Goal: Task Accomplishment & Management: Manage account settings

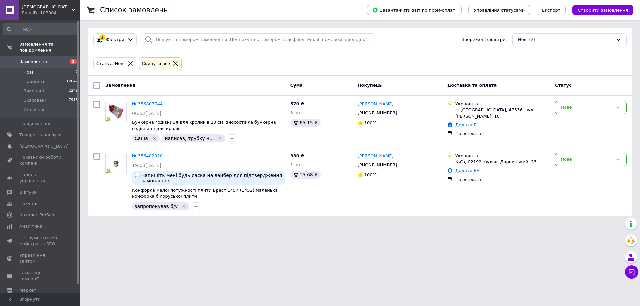
click at [46, 59] on span "Замовлення" at bounding box center [40, 62] width 42 height 6
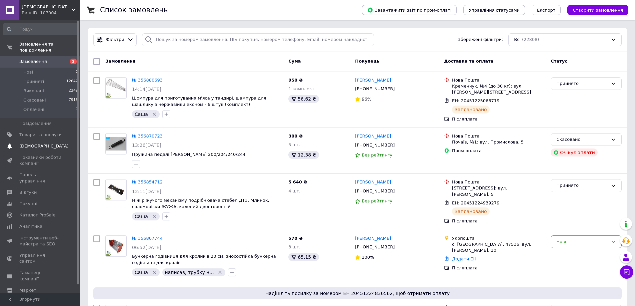
click at [45, 143] on span "[DEMOGRAPHIC_DATA]" at bounding box center [40, 146] width 42 height 6
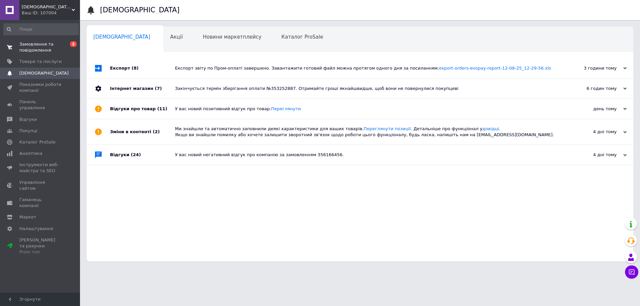
click at [54, 43] on span "Замовлення та повідомлення" at bounding box center [40, 47] width 42 height 12
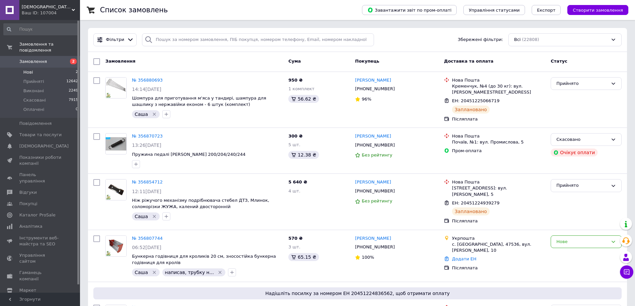
click at [64, 68] on li "Нові 2" at bounding box center [41, 72] width 82 height 9
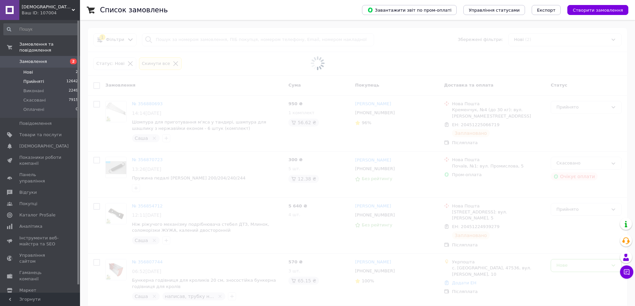
click at [63, 78] on li "Прийняті 12642" at bounding box center [41, 81] width 82 height 9
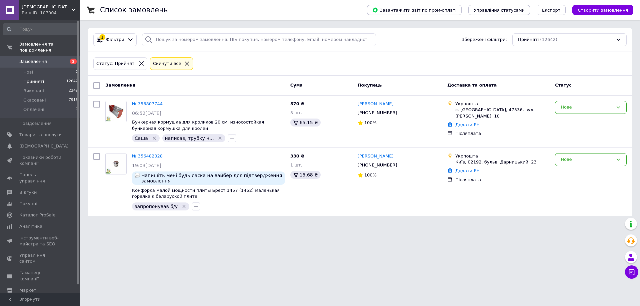
click at [639, 213] on div "Список замовлень Завантажити звіт по пром-оплаті Управління статусами Експорт С…" at bounding box center [360, 112] width 560 height 224
